Goal: Transaction & Acquisition: Purchase product/service

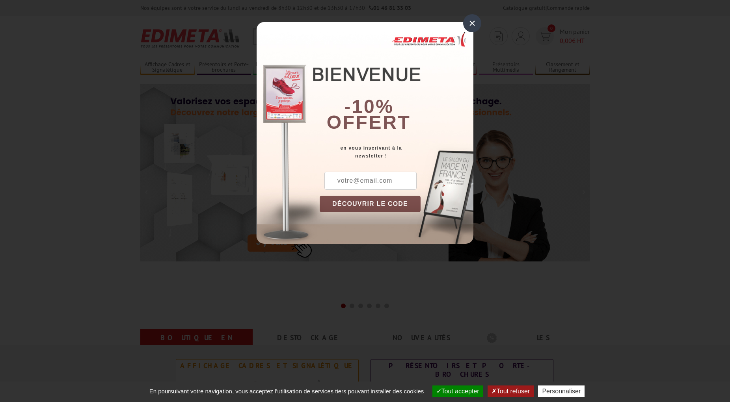
click at [472, 23] on div "×" at bounding box center [472, 23] width 18 height 18
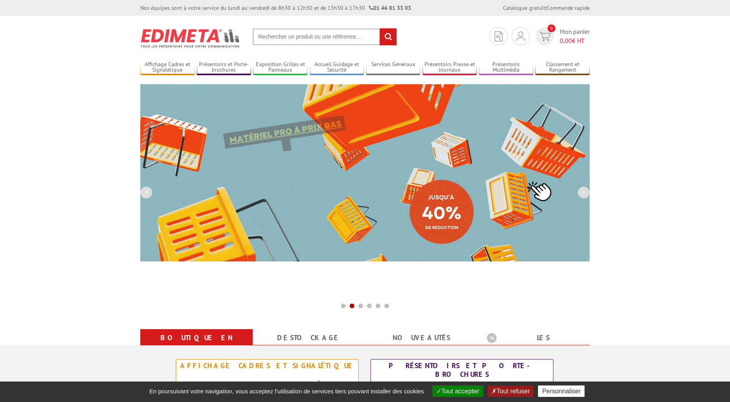
click at [273, 34] on input "text" at bounding box center [325, 36] width 144 height 17
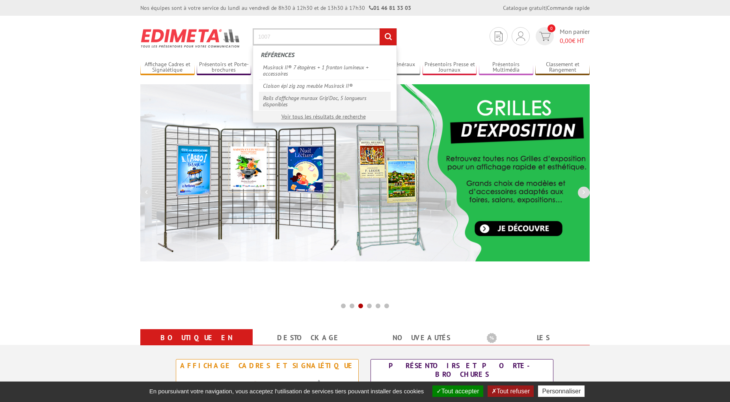
type input "1007"
click at [288, 100] on link "Rails d'affichage muraux Grip'Doc, 5 longueurs disponibles" at bounding box center [325, 101] width 132 height 19
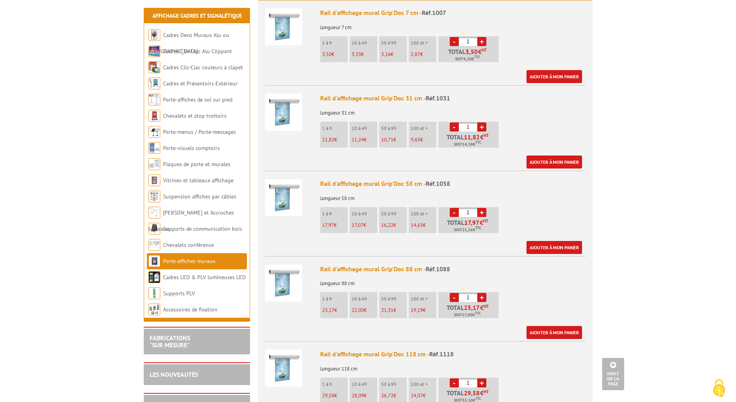
scroll to position [241, 0]
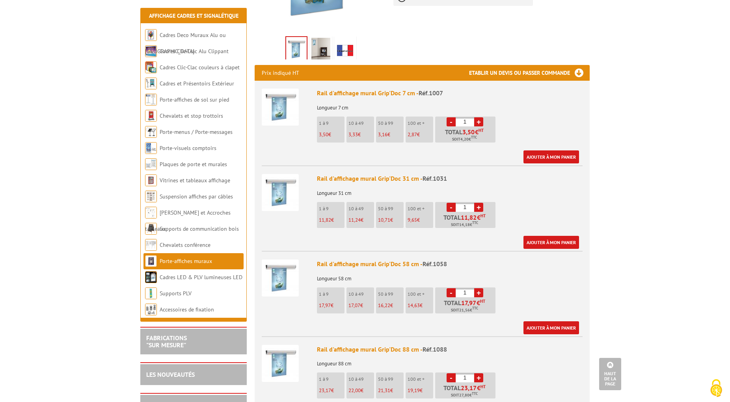
click at [466, 117] on input "1" at bounding box center [464, 121] width 19 height 9
type input "50"
click at [545, 150] on link "Ajouter à mon panier" at bounding box center [551, 156] width 56 height 13
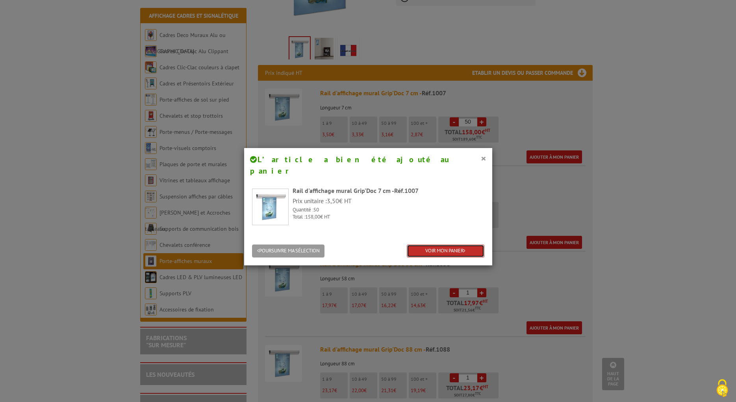
click at [445, 245] on link "VOIR MON PANIER" at bounding box center [446, 251] width 78 height 13
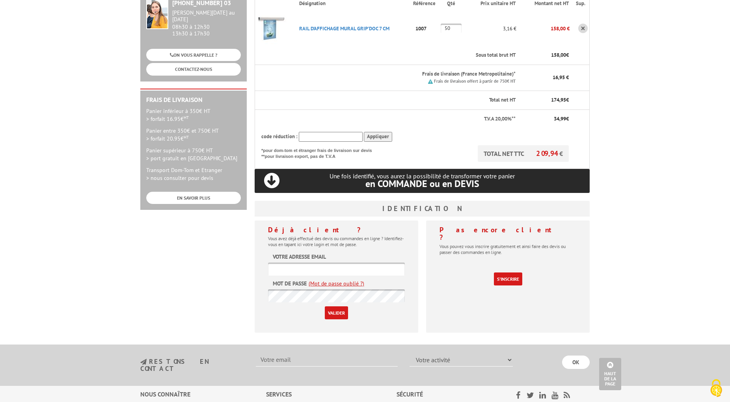
scroll to position [254, 0]
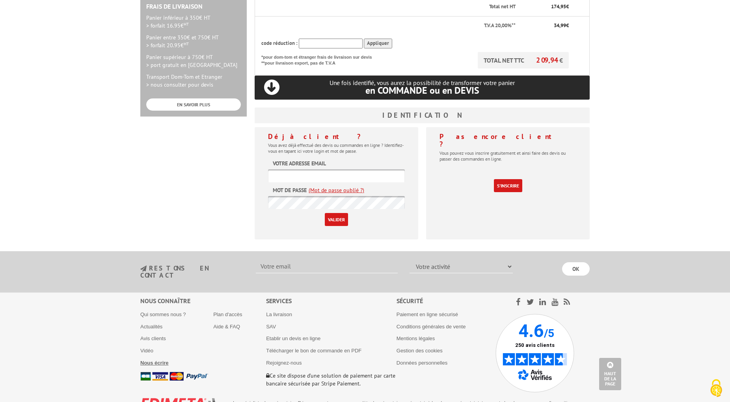
click at [159, 360] on b "Nous écrire" at bounding box center [154, 363] width 28 height 6
